Goal: Find specific page/section: Find specific page/section

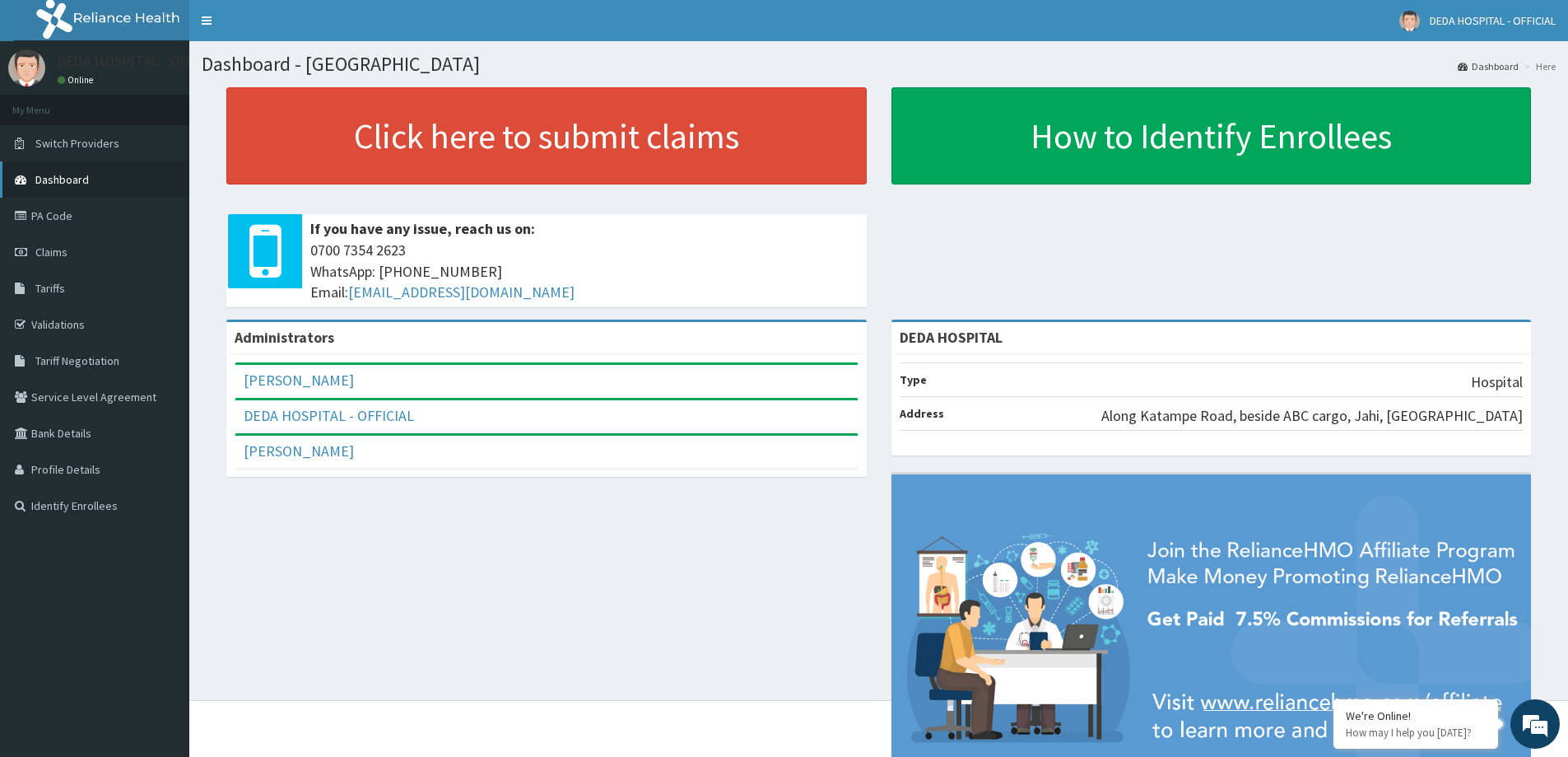
click at [57, 180] on span "Dashboard" at bounding box center [62, 179] width 54 height 15
click at [93, 327] on link "Validations" at bounding box center [95, 324] width 190 height 36
